Goal: Check status: Check status

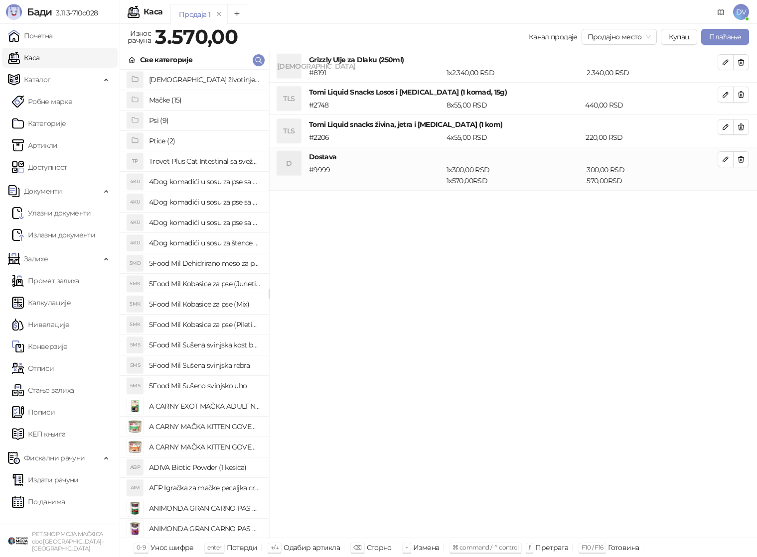
click at [29, 38] on link "Почетна" at bounding box center [30, 36] width 45 height 20
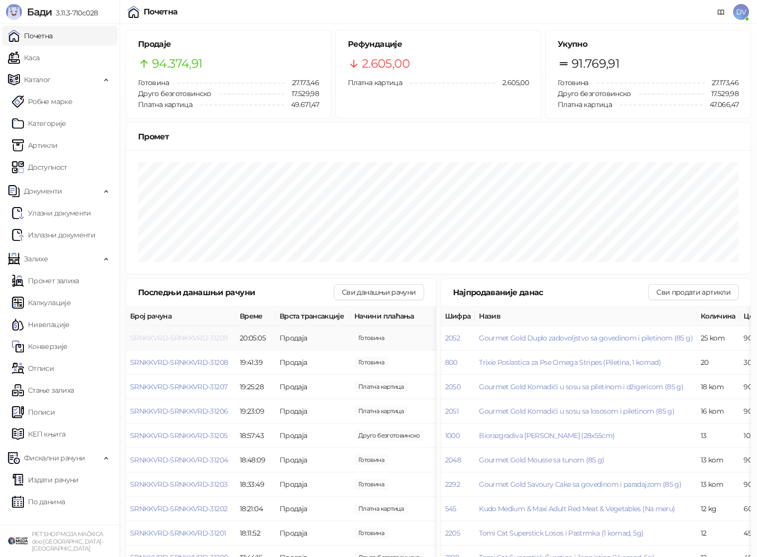
click at [163, 334] on span "SRNKKVRD-SRNKKVRD-31209" at bounding box center [179, 338] width 98 height 9
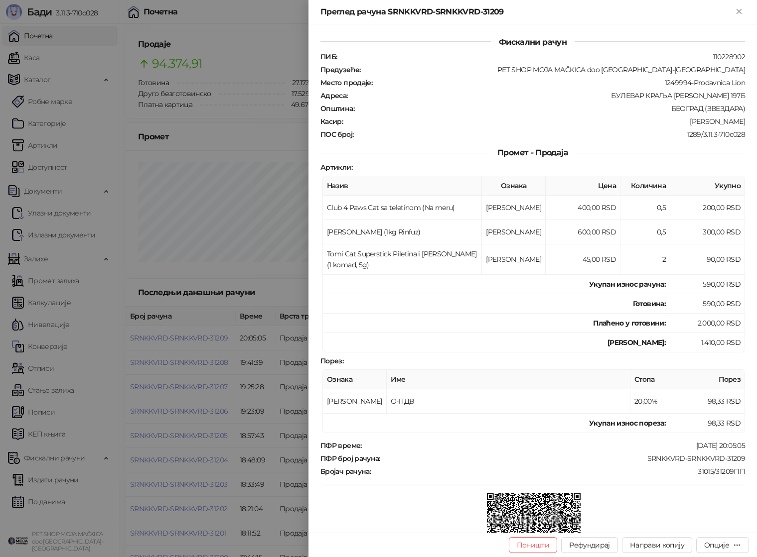
click at [165, 338] on div at bounding box center [378, 278] width 757 height 557
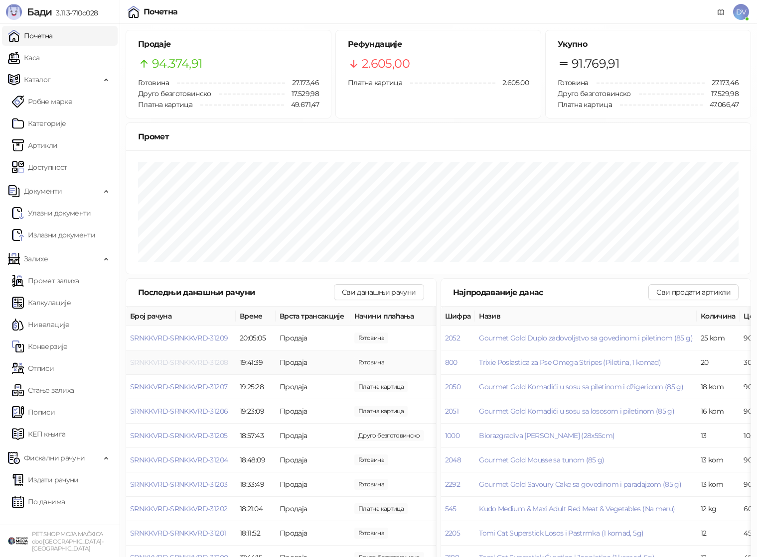
click at [169, 360] on span "SRNKKVRD-SRNKKVRD-31208" at bounding box center [179, 362] width 98 height 9
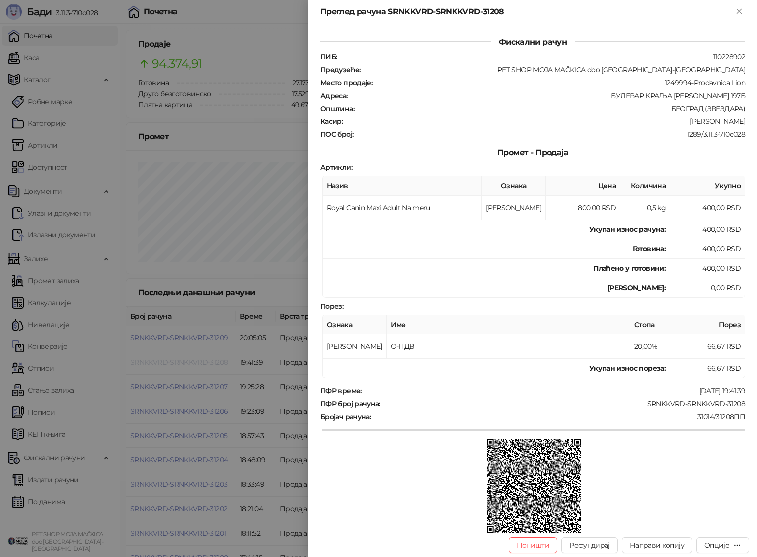
click at [169, 360] on div at bounding box center [378, 278] width 757 height 557
